Goal: Task Accomplishment & Management: Complete application form

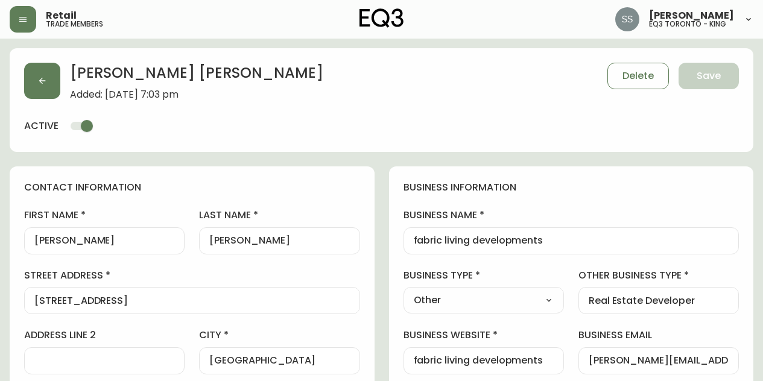
select select "BC"
select select "CA"
select select "CA_EN"
select select "Other"
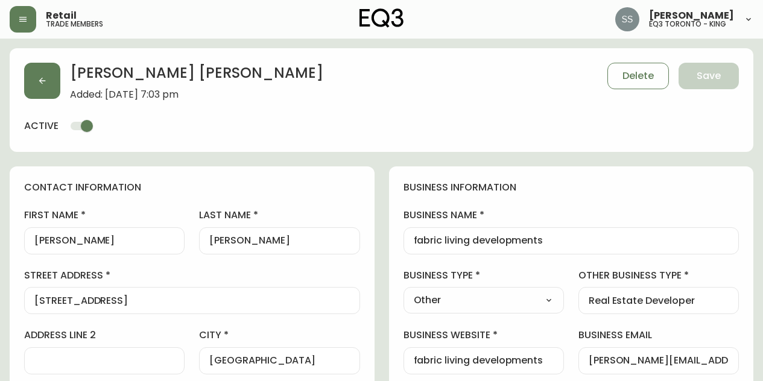
select select "cjw10z96p001r6gs00juufhhe"
select select "false"
click at [31, 81] on button "button" at bounding box center [42, 81] width 36 height 36
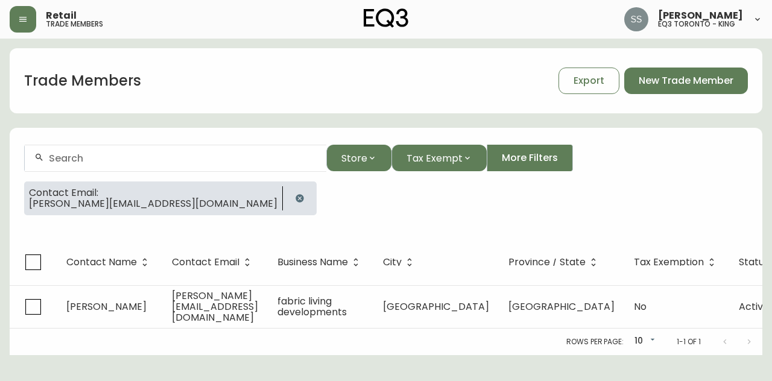
click at [295, 199] on icon "button" at bounding box center [300, 199] width 10 height 10
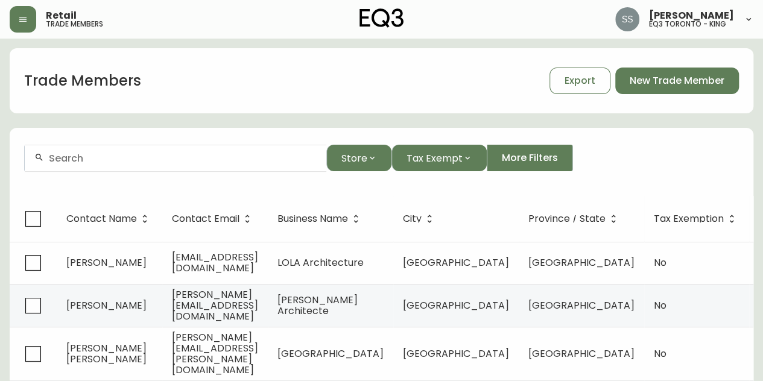
click at [191, 161] on input "text" at bounding box center [183, 158] width 268 height 11
type input "a"
type input "A"
paste input "[EMAIL_ADDRESS][DOMAIN_NAME]"
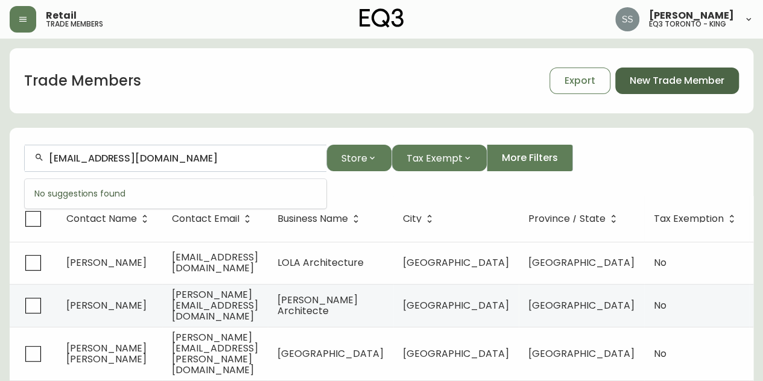
type input "[EMAIL_ADDRESS][DOMAIN_NAME]"
click at [689, 81] on span "New Trade Member" at bounding box center [676, 80] width 95 height 13
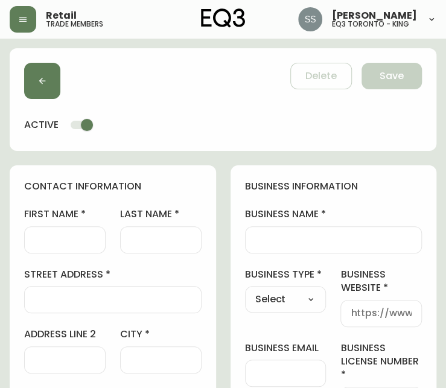
click at [278, 138] on div "Delete Save active" at bounding box center [223, 99] width 426 height 102
click at [293, 239] on input "business name" at bounding box center [333, 239] width 157 height 11
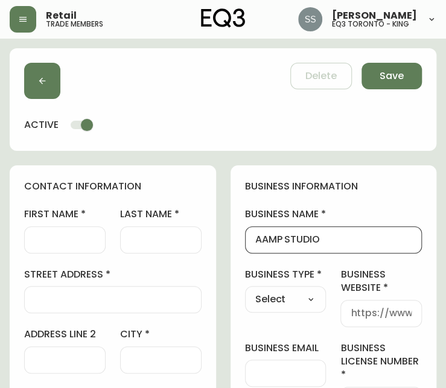
type input "AAMP STUDIO"
click at [89, 225] on div "first name" at bounding box center [64, 229] width 81 height 45
click at [101, 246] on div at bounding box center [64, 239] width 81 height 27
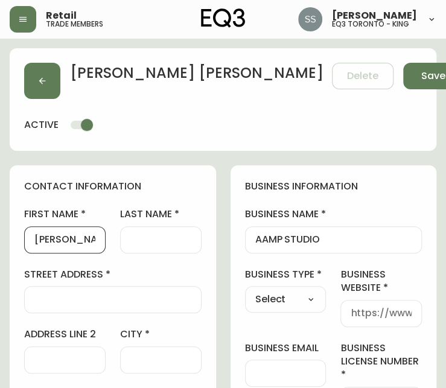
type input "[PERSON_NAME] [PERSON_NAME]"
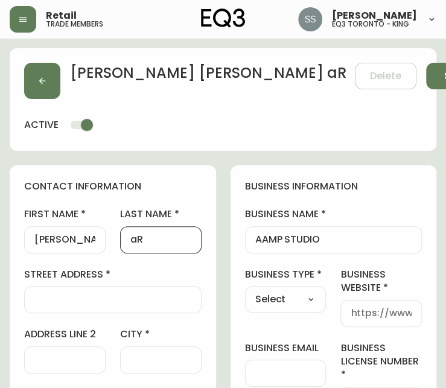
type input "a"
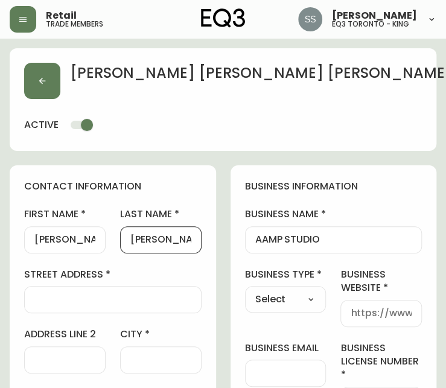
type input "[PERSON_NAME]"
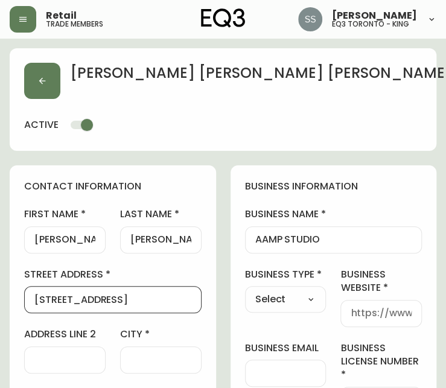
type input "[STREET_ADDRESS]"
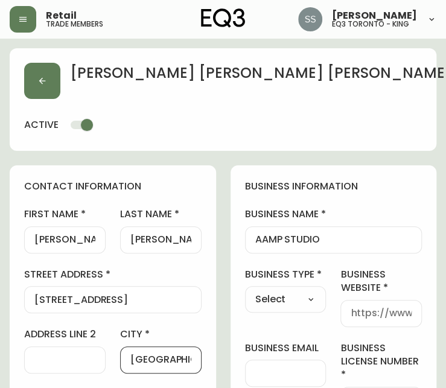
type input "[GEOGRAPHIC_DATA]"
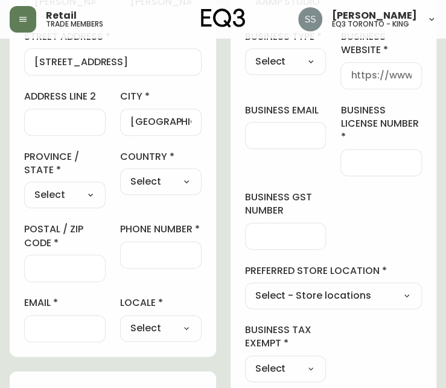
click at [80, 200] on select "Select [GEOGRAPHIC_DATA] [GEOGRAPHIC_DATA] [GEOGRAPHIC_DATA] [GEOGRAPHIC_DATA] …" at bounding box center [64, 195] width 81 height 18
select select "ON"
click at [24, 186] on select "Select [GEOGRAPHIC_DATA] [GEOGRAPHIC_DATA] [GEOGRAPHIC_DATA] [GEOGRAPHIC_DATA] …" at bounding box center [64, 195] width 81 height 18
type input "[GEOGRAPHIC_DATA]"
click at [182, 195] on div "country Select Select [GEOGRAPHIC_DATA] [GEOGRAPHIC_DATA]" at bounding box center [160, 179] width 81 height 58
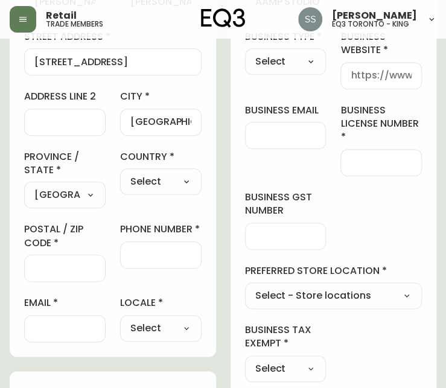
click at [181, 183] on select "Select [GEOGRAPHIC_DATA] [GEOGRAPHIC_DATA]" at bounding box center [160, 181] width 81 height 18
select select "CA"
click at [120, 172] on select "Select [GEOGRAPHIC_DATA] [GEOGRAPHIC_DATA]" at bounding box center [160, 181] width 81 height 18
type input "[GEOGRAPHIC_DATA]"
click at [63, 266] on input "postal / zip code" at bounding box center [64, 267] width 61 height 11
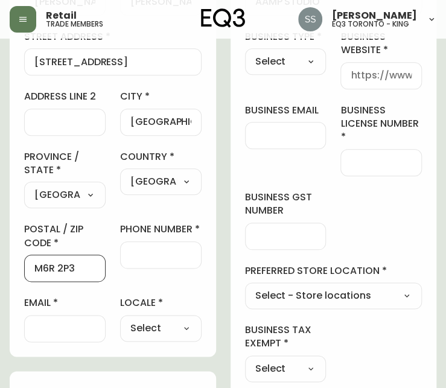
type input "M6R 2P3"
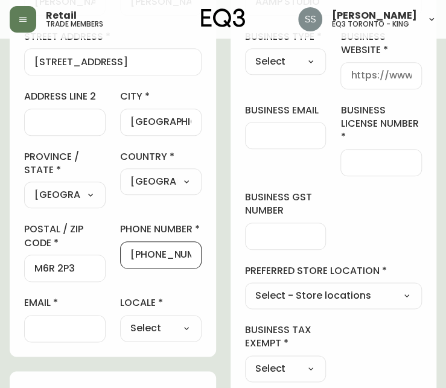
scroll to position [0, 5]
type input "[PHONE_NUMBER]"
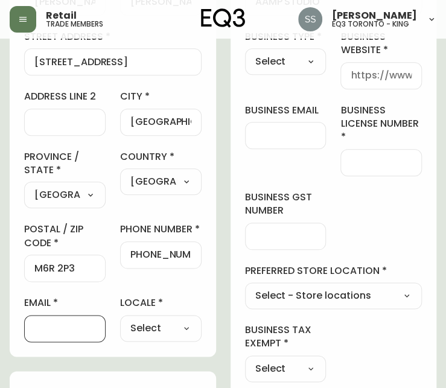
scroll to position [0, 0]
click at [384, 201] on div "business information business name AAMP STUDIO business type Select Select Inte…" at bounding box center [333, 162] width 206 height 468
click at [60, 327] on input "email" at bounding box center [64, 328] width 61 height 11
paste input "[EMAIL_ADDRESS][DOMAIN_NAME]"
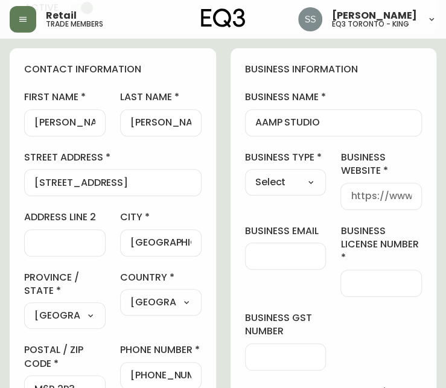
scroll to position [121, 0]
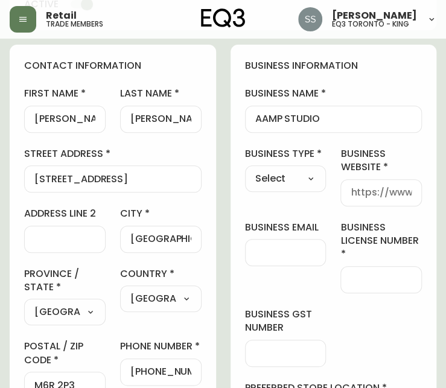
type input "[EMAIL_ADDRESS][DOMAIN_NAME]"
click at [307, 180] on select "Select Interior Designer Architect Home Builder Contractor Real Estate Agent Ho…" at bounding box center [285, 178] width 81 height 18
select select "Other"
click at [245, 169] on select "Select Interior Designer Architect Home Builder Contractor Real Estate Agent Ho…" at bounding box center [285, 178] width 81 height 18
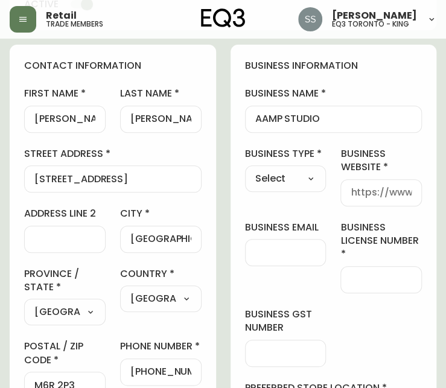
type input "Other"
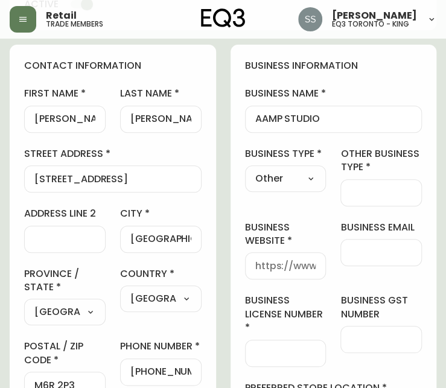
click at [301, 175] on select "Select Interior Designer Architect Home Builder Contractor Real Estate Agent Ho…" at bounding box center [285, 178] width 81 height 18
select select "Interior Designer"
click at [245, 169] on select "Select Interior Designer Architect Home Builder Contractor Real Estate Agent Ho…" at bounding box center [285, 178] width 81 height 18
type input "Interior Designer"
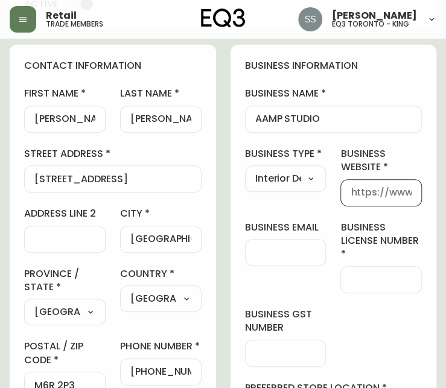
click at [383, 197] on input "business website" at bounding box center [380, 192] width 61 height 11
type input "[DOMAIN_NAME]"
click at [373, 285] on div at bounding box center [380, 279] width 81 height 27
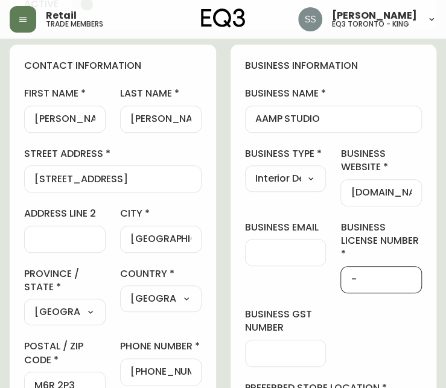
scroll to position [181, 0]
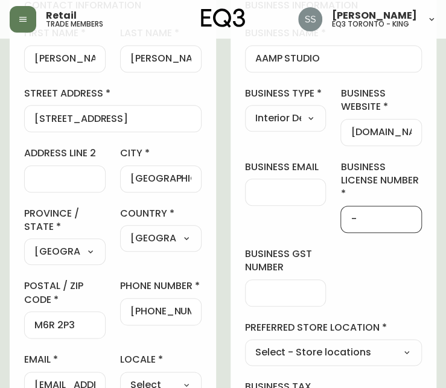
type input "-"
click at [283, 279] on div at bounding box center [285, 292] width 81 height 27
type input "-"
click at [370, 261] on div "business information business name AAMP STUDIO business type Interior Designer …" at bounding box center [333, 218] width 206 height 468
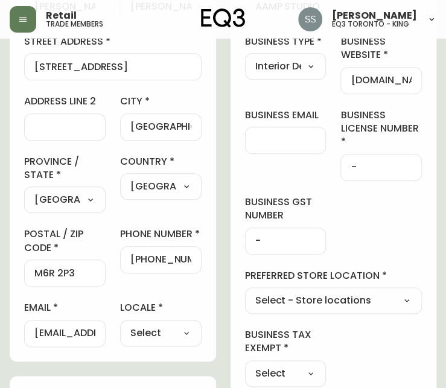
scroll to position [301, 0]
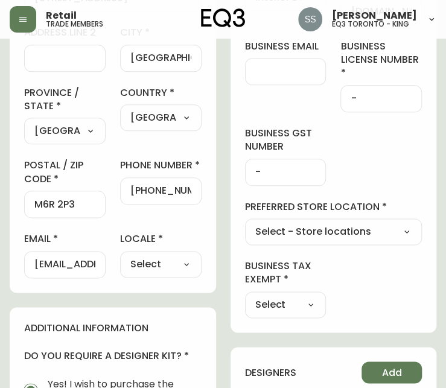
click at [295, 226] on select "Select - Store locations EQ3 [GEOGRAPHIC_DATA] EQ3 [GEOGRAPHIC_DATA] [GEOGRAPHI…" at bounding box center [333, 231] width 177 height 18
select select "cjw10z96r007p6gs0hn5531do"
click at [245, 222] on select "Select - Store locations EQ3 [GEOGRAPHIC_DATA] EQ3 [GEOGRAPHIC_DATA] [GEOGRAPHI…" at bounding box center [333, 231] width 177 height 18
type input "EQ3 Toronto - King"
click at [286, 307] on select "Select Yes No" at bounding box center [285, 304] width 81 height 18
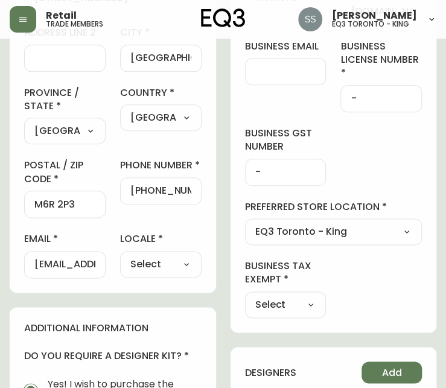
select select "false"
click at [245, 295] on select "Select Yes No" at bounding box center [285, 304] width 81 height 18
type input "No"
click at [135, 258] on select "Select CA_EN [GEOGRAPHIC_DATA] US_EN" at bounding box center [160, 264] width 81 height 18
select select "CA_EN"
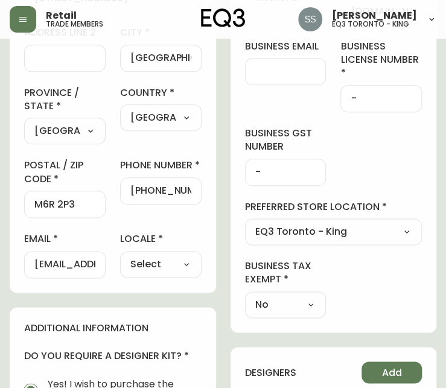
click at [120, 255] on select "Select CA_EN [GEOGRAPHIC_DATA] US_EN" at bounding box center [160, 264] width 81 height 18
type input "CA_EN"
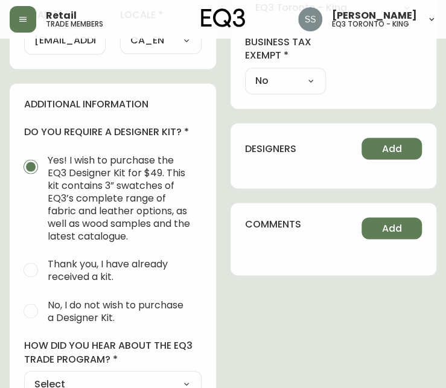
scroll to position [603, 0]
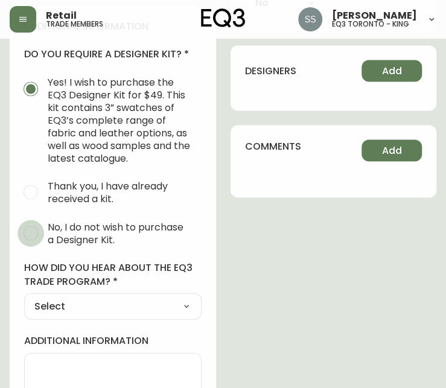
click at [30, 236] on input "No, I do not wish to purchase a Designer Kit." at bounding box center [30, 232] width 27 height 27
radio input "true"
radio input "false"
click at [100, 297] on select "Select Social Media Advertisement Trade Show Outreach from a Trade Rep Other" at bounding box center [112, 306] width 177 height 18
select select "Other"
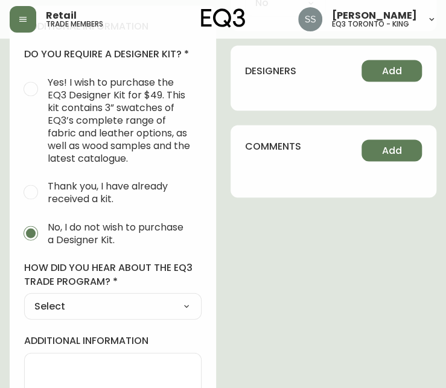
click at [24, 297] on select "Select Social Media Advertisement Trade Show Outreach from a Trade Rep Other" at bounding box center [112, 306] width 177 height 18
type input "Other"
click at [103, 301] on select "Select Social Media Advertisement Trade Show Outreach from a Trade Rep Other" at bounding box center [112, 306] width 177 height 18
select select "Outreach from a Trade Rep"
click at [24, 297] on select "Select Social Media Advertisement Trade Show Outreach from a Trade Rep Other" at bounding box center [112, 306] width 177 height 18
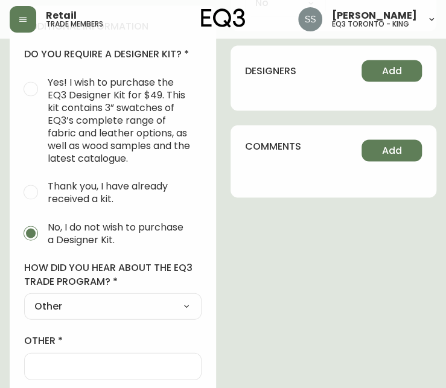
type input "Outreach from a Trade Rep"
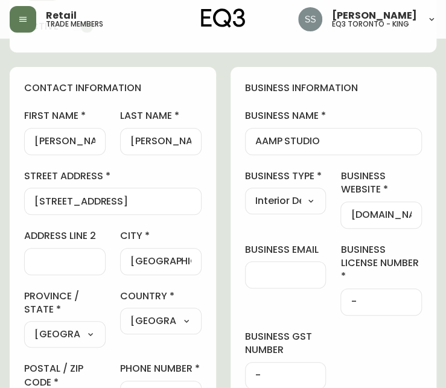
scroll to position [0, 0]
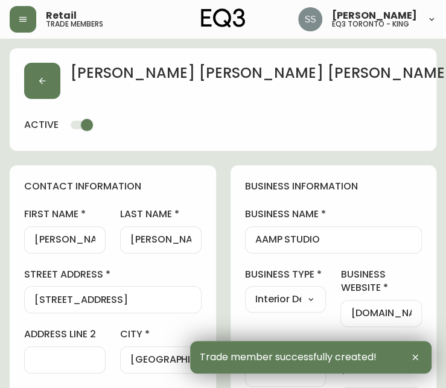
type input "[PHONE_NUMBER]"
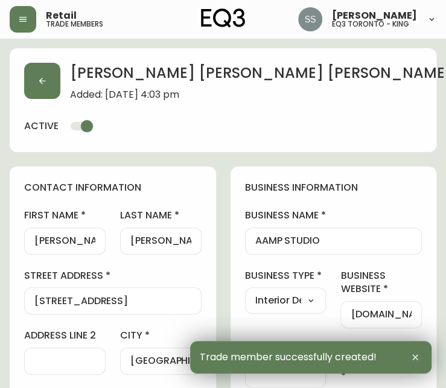
drag, startPoint x: 283, startPoint y: 117, endPoint x: 277, endPoint y: 116, distance: 6.1
click at [284, 116] on div "[PERSON_NAME] Added: [DATE] 4:03 pm Delete Save active" at bounding box center [223, 100] width 426 height 104
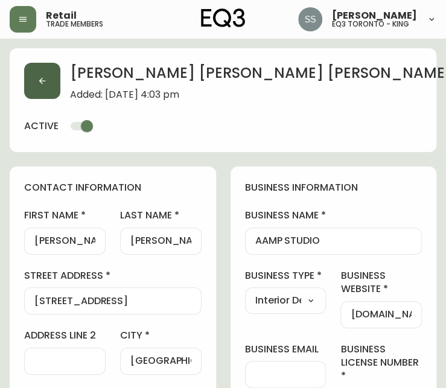
click at [38, 86] on button "button" at bounding box center [42, 81] width 36 height 36
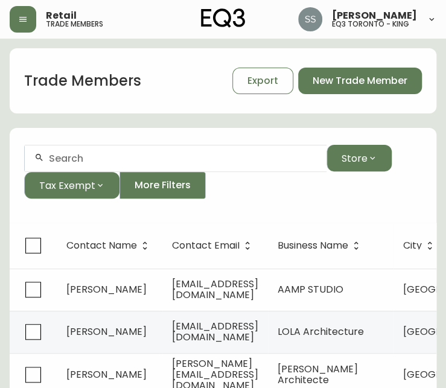
click at [172, 167] on div at bounding box center [175, 158] width 301 height 27
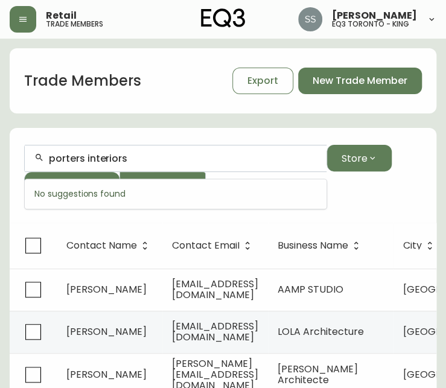
drag, startPoint x: 131, startPoint y: 156, endPoint x: -87, endPoint y: 159, distance: 218.9
click at [0, 159] on html "Retail trade members [PERSON_NAME] eq3 toronto - king Trade Members Export New …" at bounding box center [223, 371] width 446 height 742
paste input "[PERSON_NAME][EMAIL_ADDRESS][DOMAIN_NAME]"
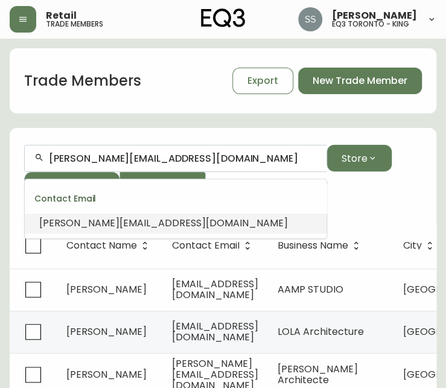
click at [166, 226] on span "[PERSON_NAME][EMAIL_ADDRESS][DOMAIN_NAME]" at bounding box center [163, 223] width 248 height 14
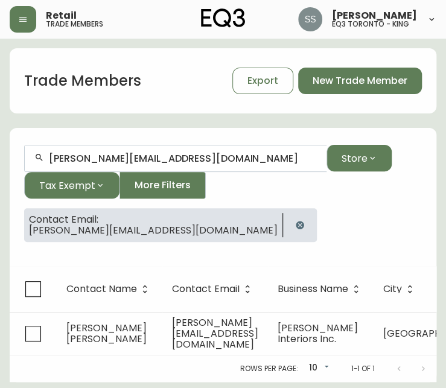
scroll to position [1, 0]
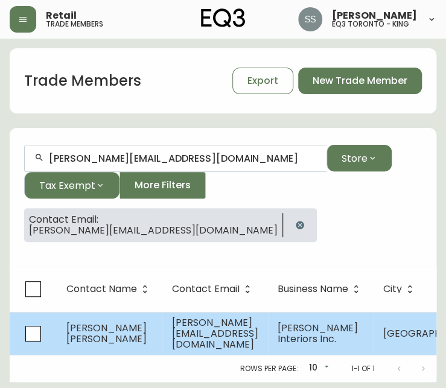
type input "[PERSON_NAME][EMAIL_ADDRESS][DOMAIN_NAME]"
click at [268, 322] on td "[PERSON_NAME][EMAIL_ADDRESS][DOMAIN_NAME]" at bounding box center [215, 333] width 106 height 43
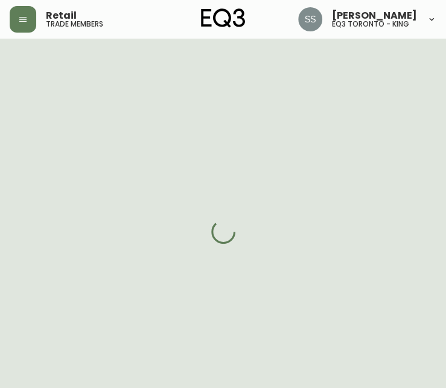
select select "ON"
select select "CA"
select select "CA_EN"
select select "Other"
select select "Interior Designer"
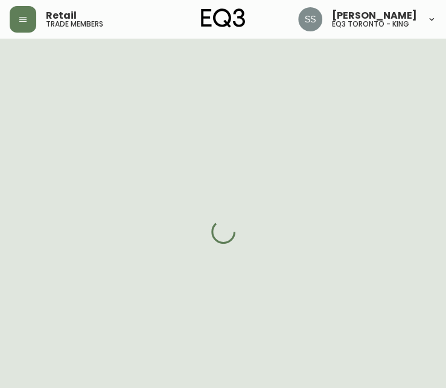
select select "cjw10z96r007p6gs0hn5531do"
select select "false"
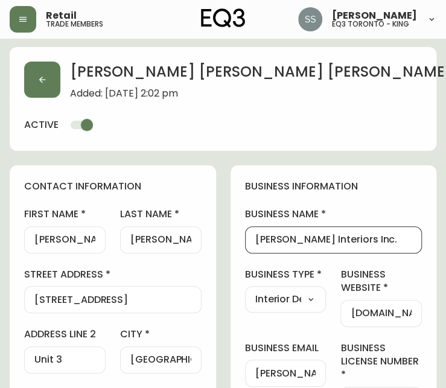
click at [281, 237] on input "[PERSON_NAME] Interiors Inc." at bounding box center [333, 239] width 157 height 11
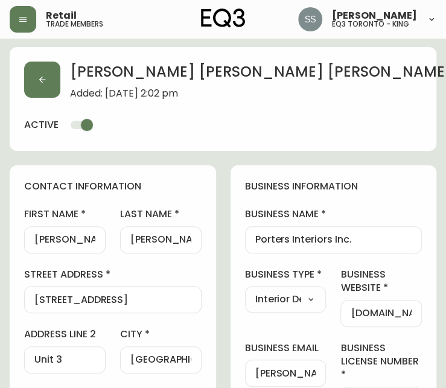
click at [368, 241] on input "Porters Interiors Inc." at bounding box center [333, 239] width 157 height 11
type input "Porters Interiors Inc"
select select
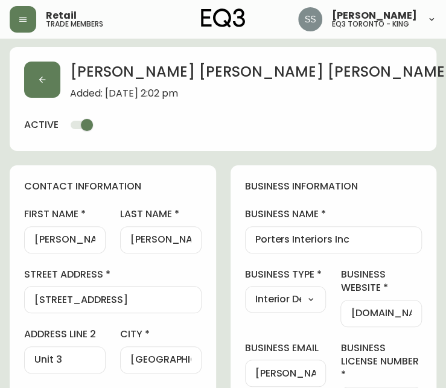
type input "Other"
select select "Other"
click at [280, 121] on div "[PERSON_NAME] [PERSON_NAME] Added: [DATE] 2:02 pm Delete Save active" at bounding box center [223, 99] width 426 height 104
click at [45, 90] on button "button" at bounding box center [42, 79] width 36 height 36
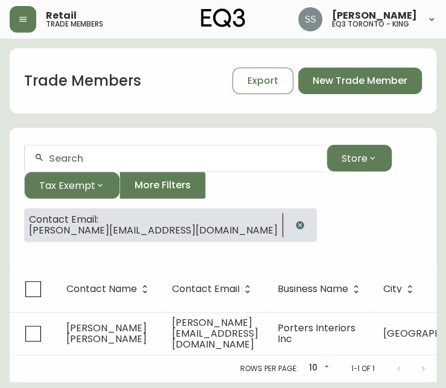
click at [295, 227] on icon "button" at bounding box center [299, 225] width 8 height 8
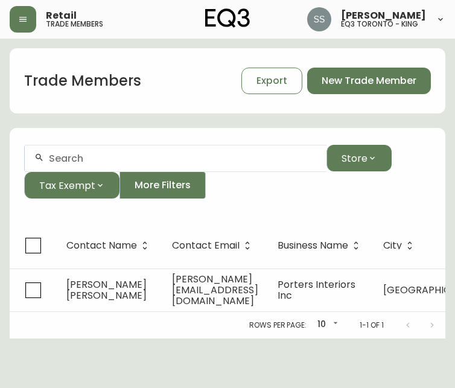
click at [106, 159] on input "text" at bounding box center [183, 158] width 268 height 11
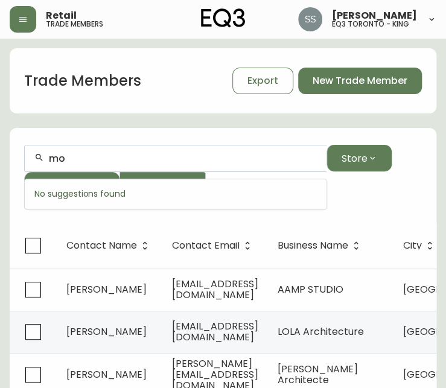
type input "m"
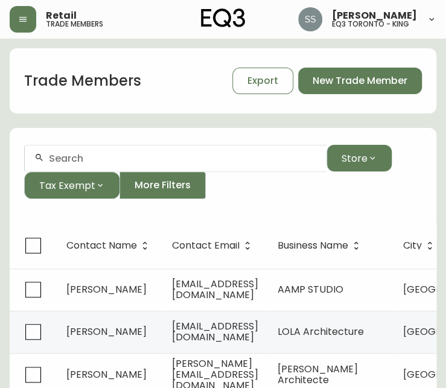
click at [379, 213] on form "Store Tax Exempt More Filters" at bounding box center [223, 176] width 426 height 92
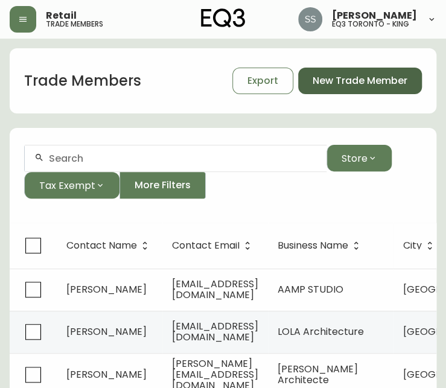
click at [367, 72] on button "New Trade Member" at bounding box center [360, 81] width 124 height 27
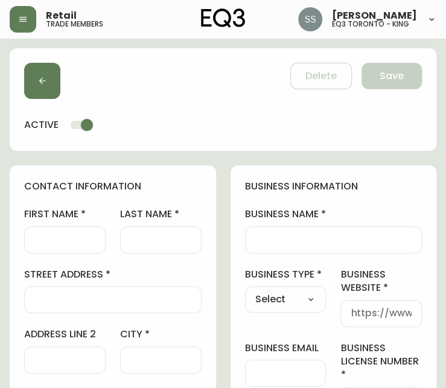
click at [381, 117] on div "Delete Save active" at bounding box center [223, 99] width 426 height 102
click at [276, 234] on input "business name" at bounding box center [333, 239] width 157 height 11
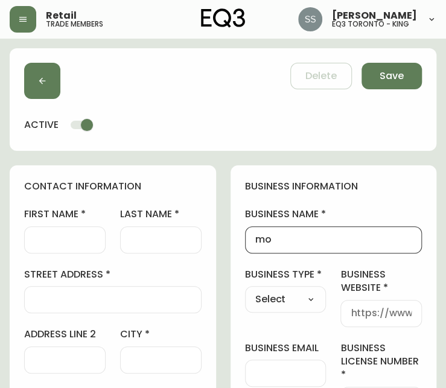
type input "m"
type input "MOFRAD DESIGN"
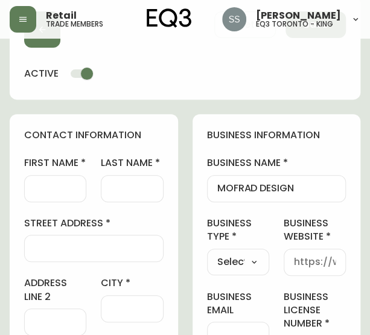
scroll to position [121, 0]
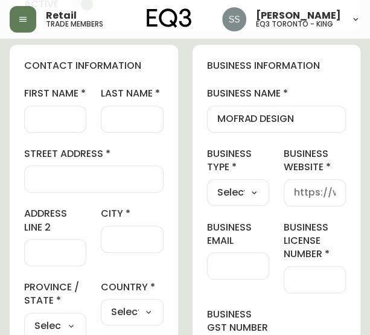
click at [251, 194] on select "Select Interior Designer Architect Home Builder Contractor Real Estate Agent Ho…" at bounding box center [238, 192] width 62 height 18
select select "Interior Designer"
click at [207, 183] on select "Select Interior Designer Architect Home Builder Contractor Real Estate Agent Ho…" at bounding box center [238, 192] width 62 height 18
type input "Interior Designer"
click at [310, 191] on input "business website" at bounding box center [315, 192] width 42 height 11
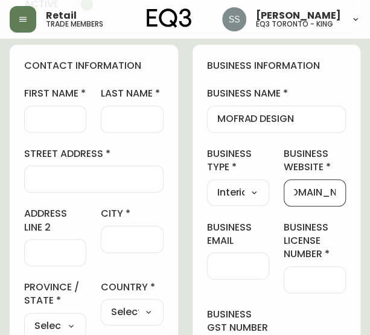
scroll to position [0, 31]
type input "[DOMAIN_NAME]"
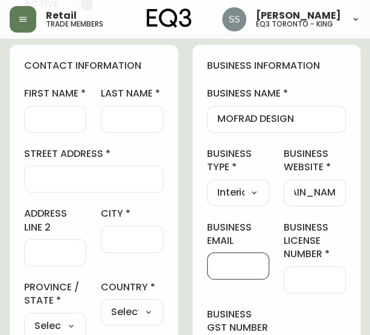
scroll to position [0, 0]
click at [321, 283] on input "business license number" at bounding box center [315, 279] width 42 height 11
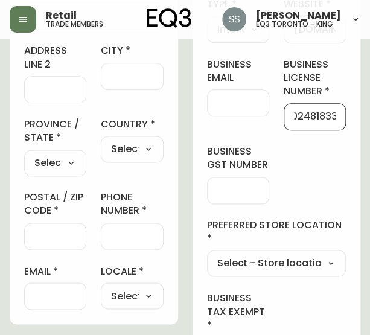
scroll to position [301, 0]
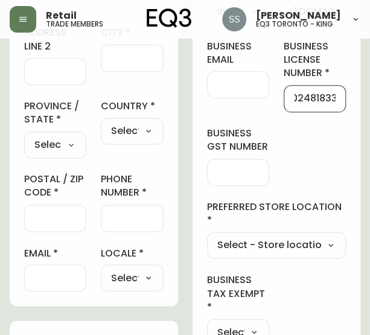
type input "002481833"
click at [281, 244] on select "Select - Store locations EQ3 [GEOGRAPHIC_DATA] EQ3 [GEOGRAPHIC_DATA] [GEOGRAPHI…" at bounding box center [276, 245] width 139 height 18
select select "cjw10z96r007p6gs0hn5531do"
click at [207, 236] on select "Select - Store locations EQ3 [GEOGRAPHIC_DATA] EQ3 [GEOGRAPHIC_DATA] [GEOGRAPHI…" at bounding box center [276, 245] width 139 height 18
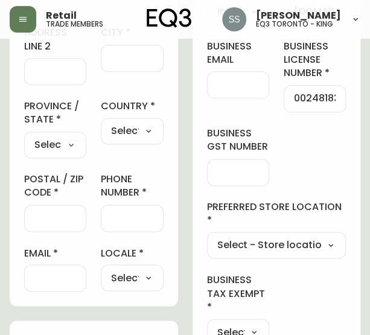
type input "EQ3 Toronto - King"
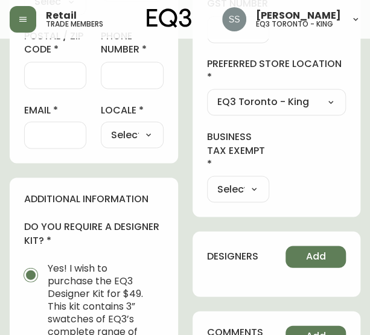
scroll to position [482, 0]
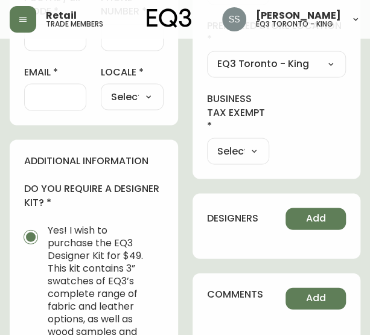
click at [244, 147] on select "Select Yes No" at bounding box center [238, 151] width 62 height 18
select select "false"
click at [207, 142] on select "Select Yes No" at bounding box center [238, 151] width 62 height 18
type input "No"
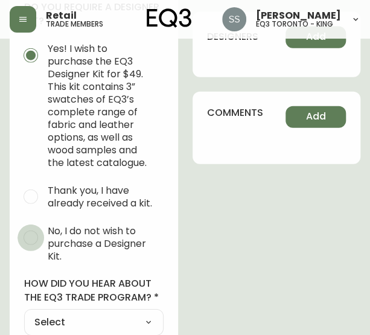
click at [36, 248] on input "No, I do not wish to purchase a Designer Kit." at bounding box center [30, 237] width 27 height 27
radio input "true"
radio input "false"
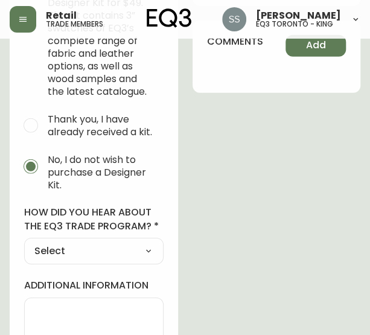
scroll to position [796, 0]
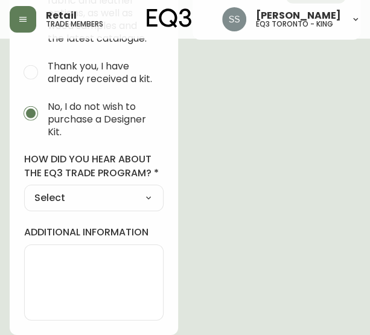
click at [130, 186] on div "Select Social Media Advertisement Trade Show Outreach from a Trade Rep Other" at bounding box center [93, 197] width 139 height 27
click at [129, 201] on select "Select Social Media Advertisement Trade Show Outreach from a Trade Rep Other" at bounding box center [93, 198] width 139 height 18
select select "Outreach from a Trade Rep"
click at [24, 189] on select "Select Social Media Advertisement Trade Show Outreach from a Trade Rep Other" at bounding box center [93, 198] width 139 height 18
type input "Outreach from a Trade Rep"
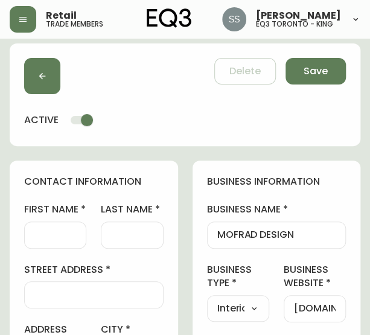
scroll to position [0, 0]
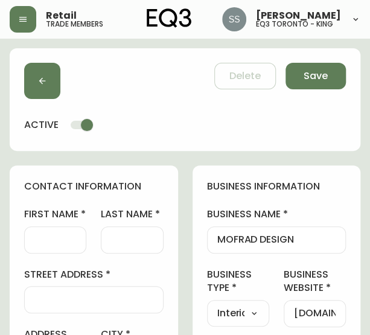
click at [81, 237] on div at bounding box center [55, 239] width 62 height 27
type input "m"
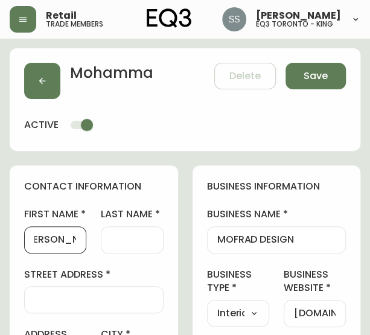
scroll to position [0, 18]
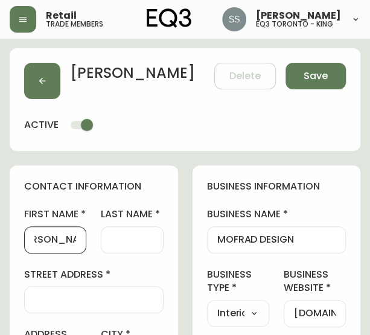
type input "[PERSON_NAME]"
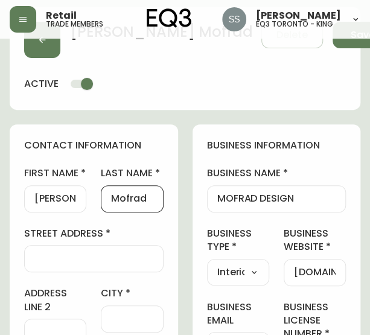
scroll to position [60, 0]
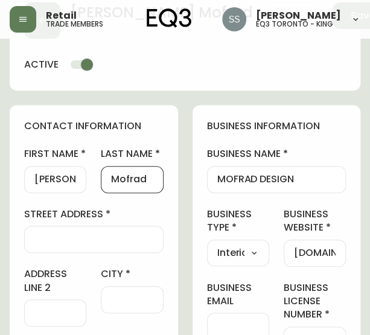
type input "Mofrad"
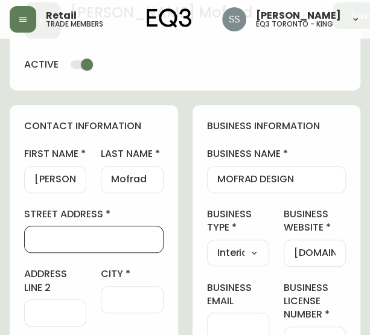
click at [104, 234] on input "street address" at bounding box center [93, 238] width 119 height 11
type input "[STREET_ADDRESS][PERSON_NAME]"
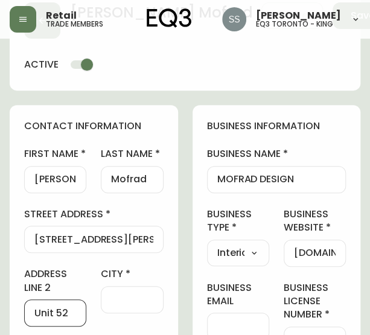
type input "Unit 52"
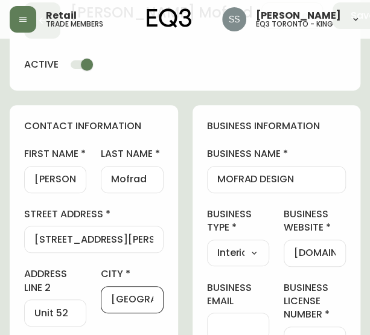
type input "[GEOGRAPHIC_DATA]"
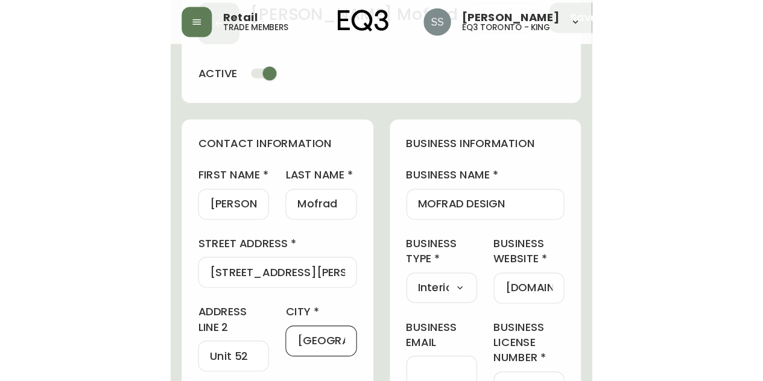
scroll to position [277, 0]
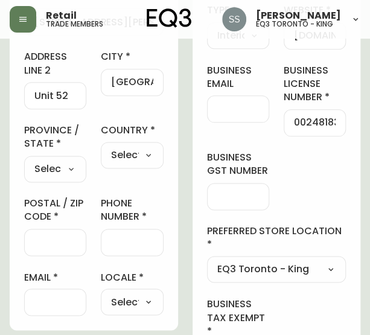
click at [65, 180] on div "Select [GEOGRAPHIC_DATA] [GEOGRAPHIC_DATA] [GEOGRAPHIC_DATA] [GEOGRAPHIC_DATA] …" at bounding box center [55, 169] width 62 height 27
click at [63, 166] on select "Select [GEOGRAPHIC_DATA] [GEOGRAPHIC_DATA] [GEOGRAPHIC_DATA] [GEOGRAPHIC_DATA] …" at bounding box center [55, 169] width 62 height 18
select select "ON"
click at [24, 160] on select "Select [GEOGRAPHIC_DATA] [GEOGRAPHIC_DATA] [GEOGRAPHIC_DATA] [GEOGRAPHIC_DATA] …" at bounding box center [55, 169] width 62 height 18
type input "[GEOGRAPHIC_DATA]"
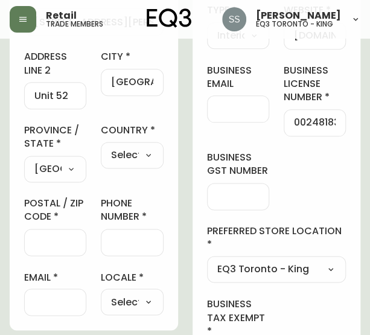
click at [139, 150] on select "Select [GEOGRAPHIC_DATA] [GEOGRAPHIC_DATA]" at bounding box center [132, 156] width 62 height 18
select select "CA"
click at [101, 147] on select "Select [GEOGRAPHIC_DATA] [GEOGRAPHIC_DATA]" at bounding box center [132, 156] width 62 height 18
type input "[GEOGRAPHIC_DATA]"
click at [76, 248] on div at bounding box center [55, 242] width 62 height 27
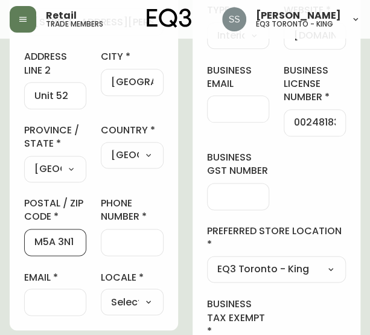
type input "M5A 3N1"
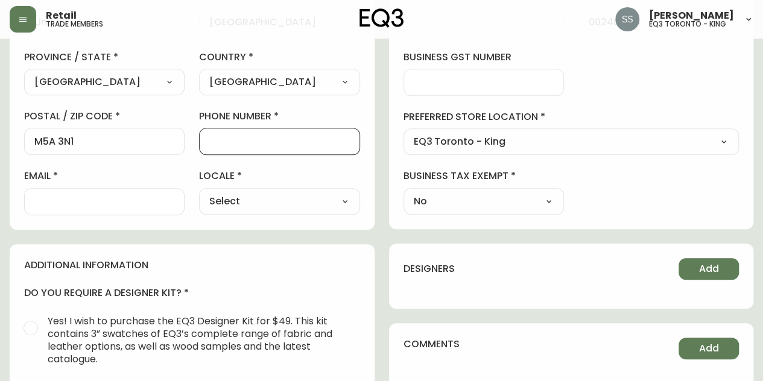
scroll to position [338, 0]
type input "000-000-0000"
click at [329, 200] on select "Select CA_EN [GEOGRAPHIC_DATA] US_EN" at bounding box center [279, 201] width 160 height 18
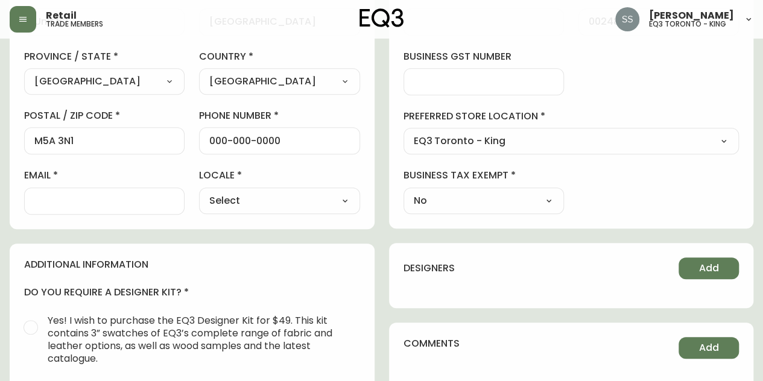
select select "CA_EN"
click at [199, 192] on select "Select CA_EN [GEOGRAPHIC_DATA] US_EN" at bounding box center [279, 201] width 160 height 18
type input "CA_EN"
drag, startPoint x: 591, startPoint y: 62, endPoint x: 572, endPoint y: 74, distance: 21.9
click at [591, 62] on div "business information business name MOFRAD DESIGN business type Interior Designe…" at bounding box center [571, 28] width 365 height 401
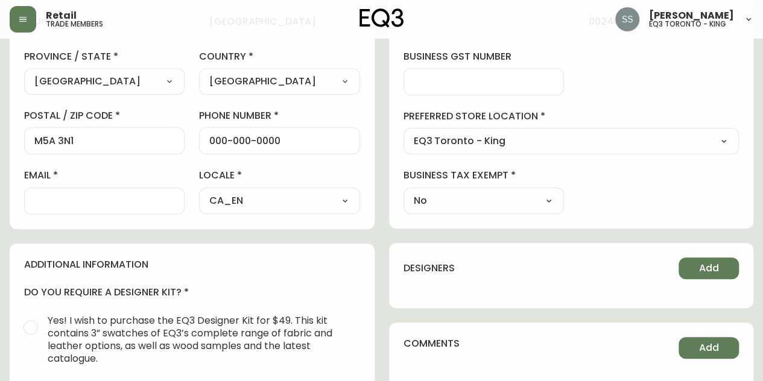
click at [95, 207] on div at bounding box center [104, 201] width 160 height 27
paste input "[EMAIL_ADDRESS][DOMAIN_NAME]>"
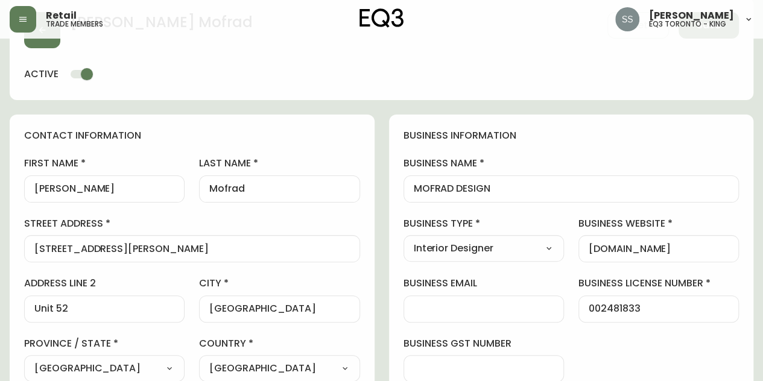
scroll to position [0, 0]
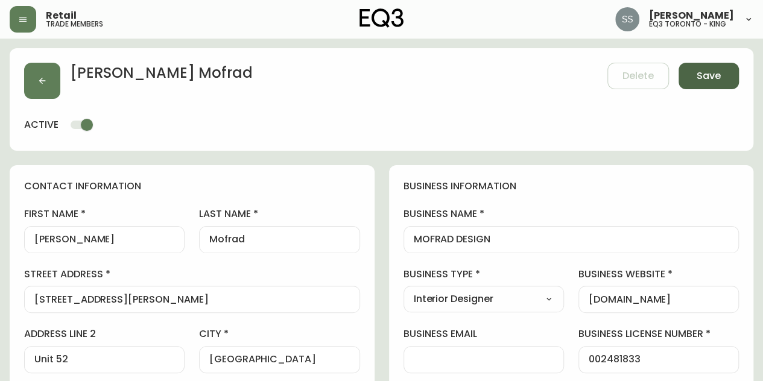
type input "[EMAIL_ADDRESS][DOMAIN_NAME]"
click at [696, 81] on button "Save" at bounding box center [708, 76] width 60 height 27
click at [709, 71] on span "Save" at bounding box center [708, 75] width 24 height 13
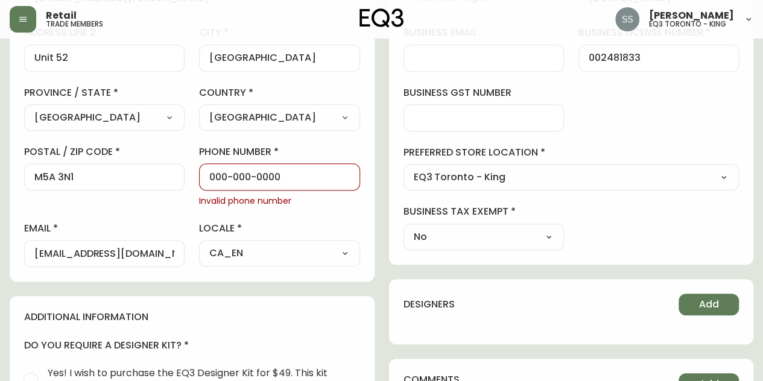
click at [311, 178] on input "000-000-0000" at bounding box center [279, 176] width 140 height 11
drag, startPoint x: 311, startPoint y: 173, endPoint x: 0, endPoint y: 151, distance: 311.3
click at [5, 160] on main "[PERSON_NAME] Delete Save active contact information first name [PERSON_NAME] l…" at bounding box center [381, 209] width 763 height 945
paste input "[PHONE_NUMBER]"
click at [221, 172] on input "[PHONE_NUMBER]" at bounding box center [279, 176] width 140 height 11
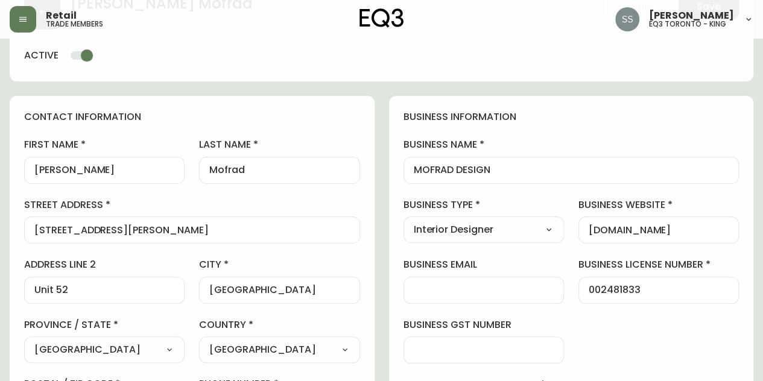
scroll to position [0, 0]
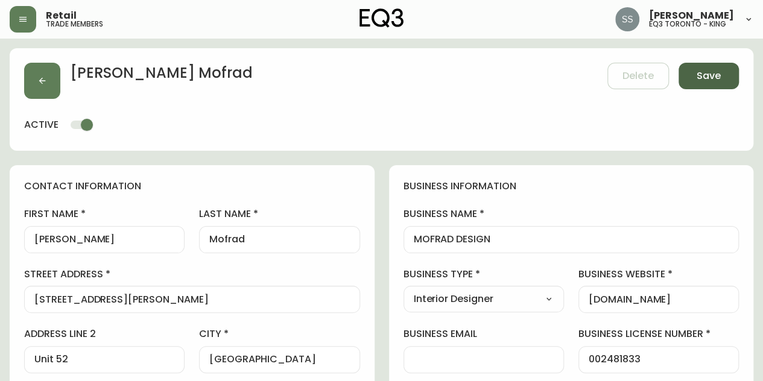
click at [695, 73] on button "Save" at bounding box center [708, 76] width 60 height 27
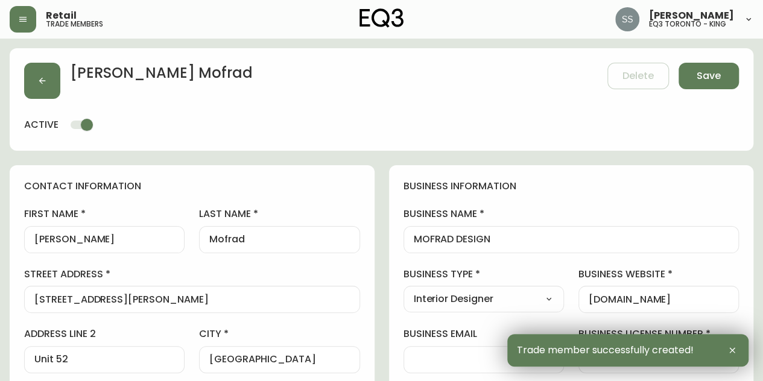
type input "[PHONE_NUMBER]"
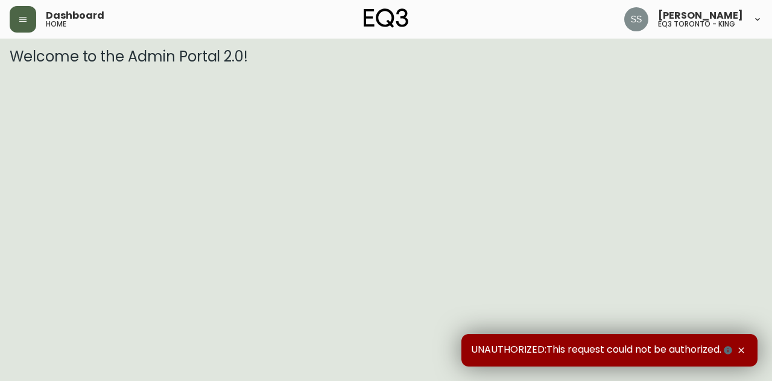
click at [24, 25] on button "button" at bounding box center [23, 19] width 27 height 27
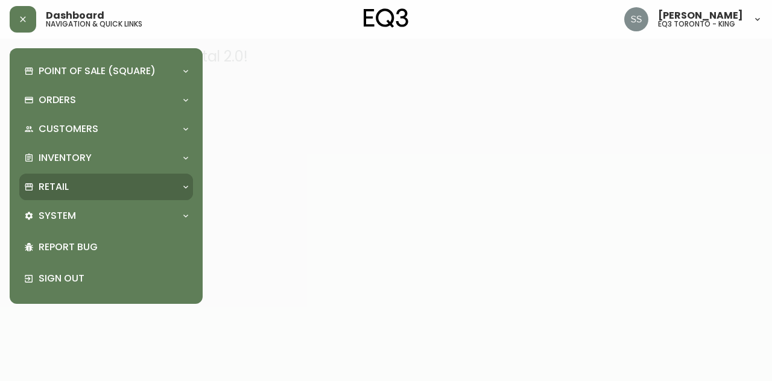
click at [148, 188] on div "Retail" at bounding box center [100, 186] width 152 height 13
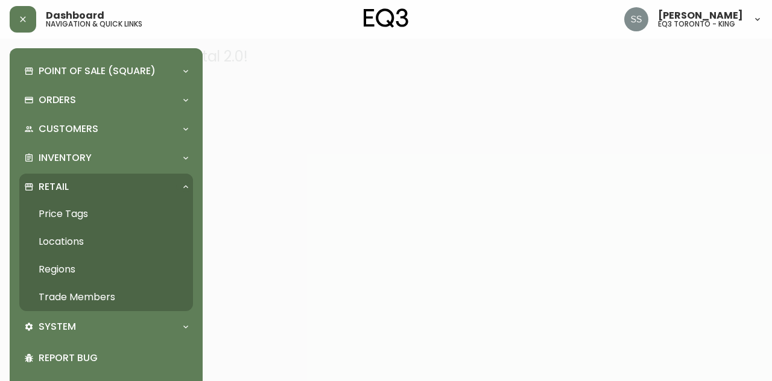
click at [118, 291] on link "Trade Members" at bounding box center [106, 297] width 174 height 28
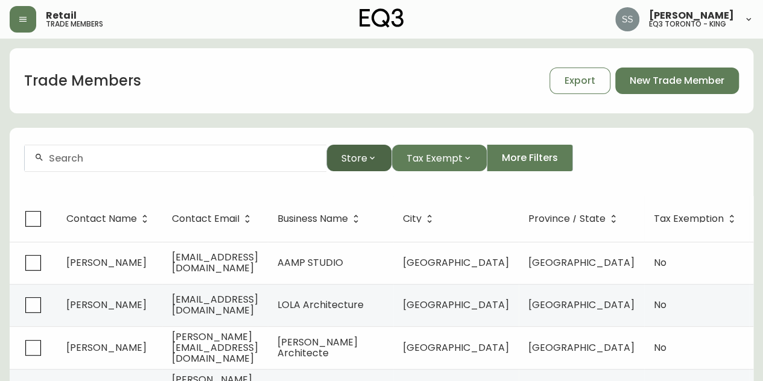
click at [371, 157] on icon "button" at bounding box center [372, 158] width 5 height 3
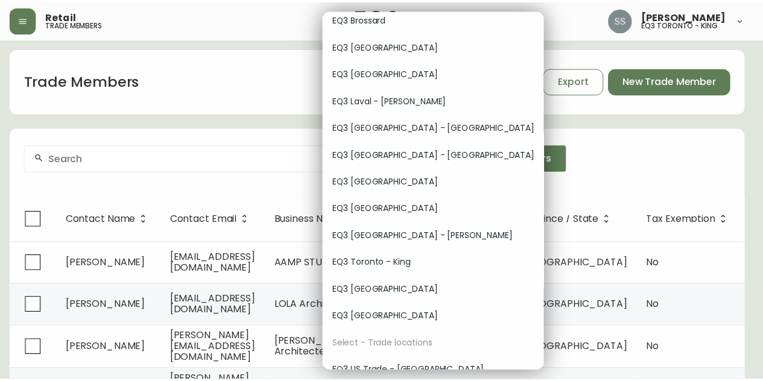
scroll to position [45, 0]
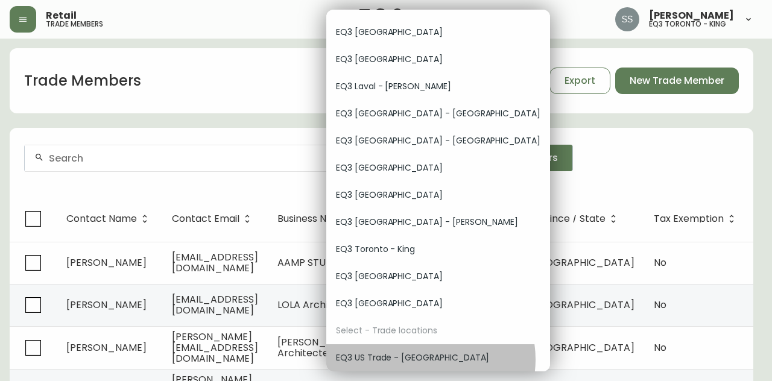
click at [430, 359] on span "EQ3 US Trade - [GEOGRAPHIC_DATA]" at bounding box center [438, 358] width 204 height 13
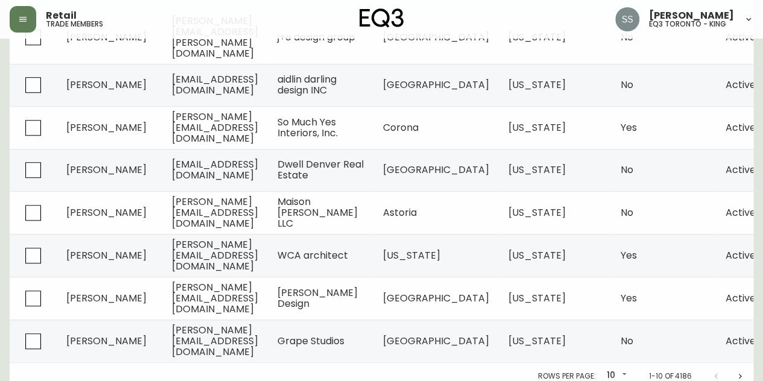
scroll to position [362, 0]
